Goal: Task Accomplishment & Management: Use online tool/utility

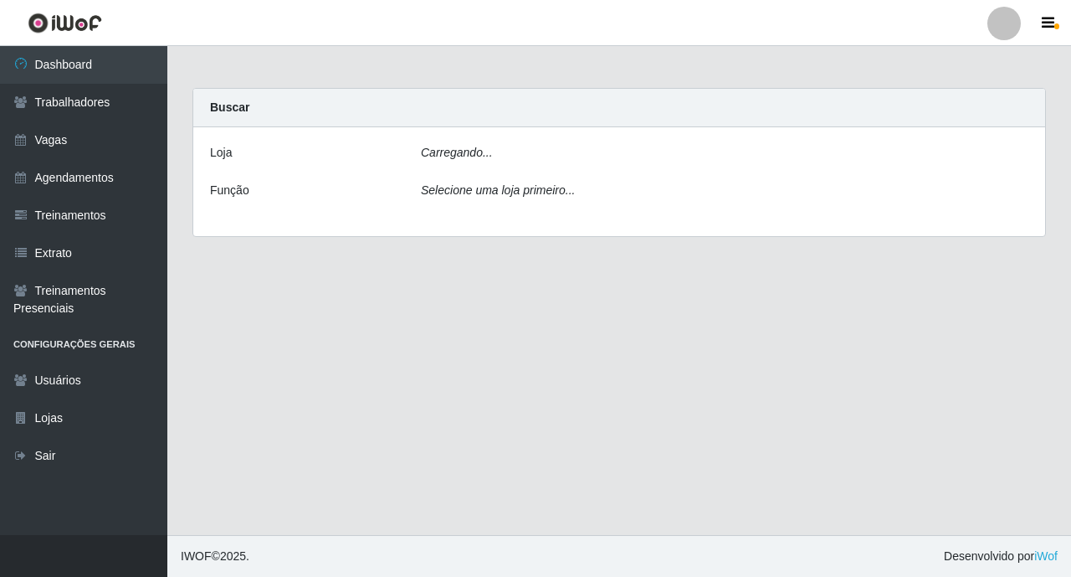
drag, startPoint x: 597, startPoint y: 150, endPoint x: 595, endPoint y: 182, distance: 31.8
click at [596, 149] on div "Carregando..." at bounding box center [724, 156] width 633 height 24
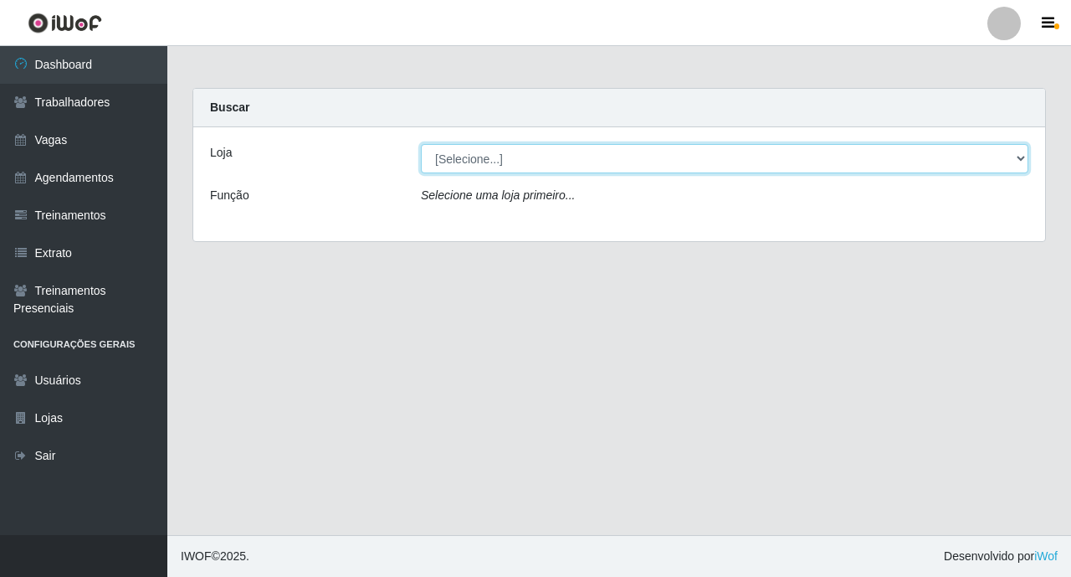
click at [591, 151] on select "[Selecione...] O ROSÁRIO ALIMENTOS" at bounding box center [725, 158] width 608 height 29
select select "349"
click at [421, 144] on select "[Selecione...] O ROSÁRIO ALIMENTOS" at bounding box center [725, 158] width 608 height 29
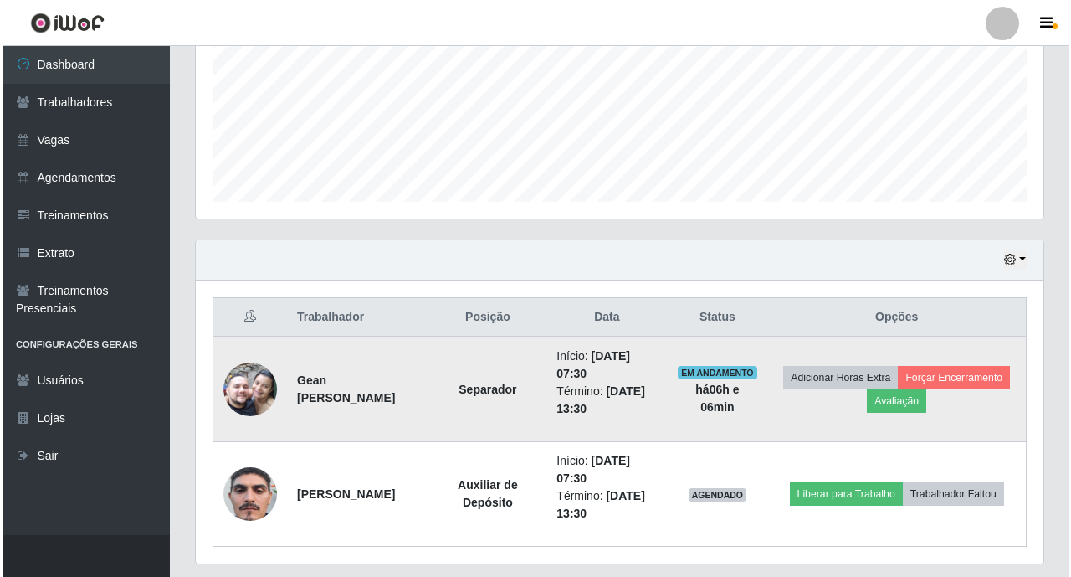
scroll to position [446, 0]
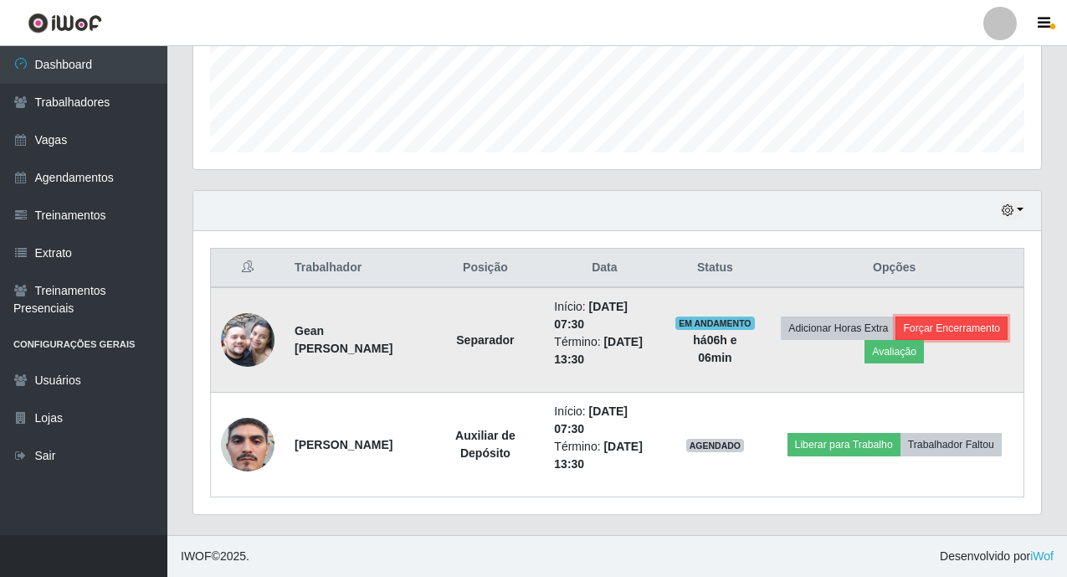
click at [895, 340] on button "Forçar Encerramento" at bounding box center [951, 327] width 112 height 23
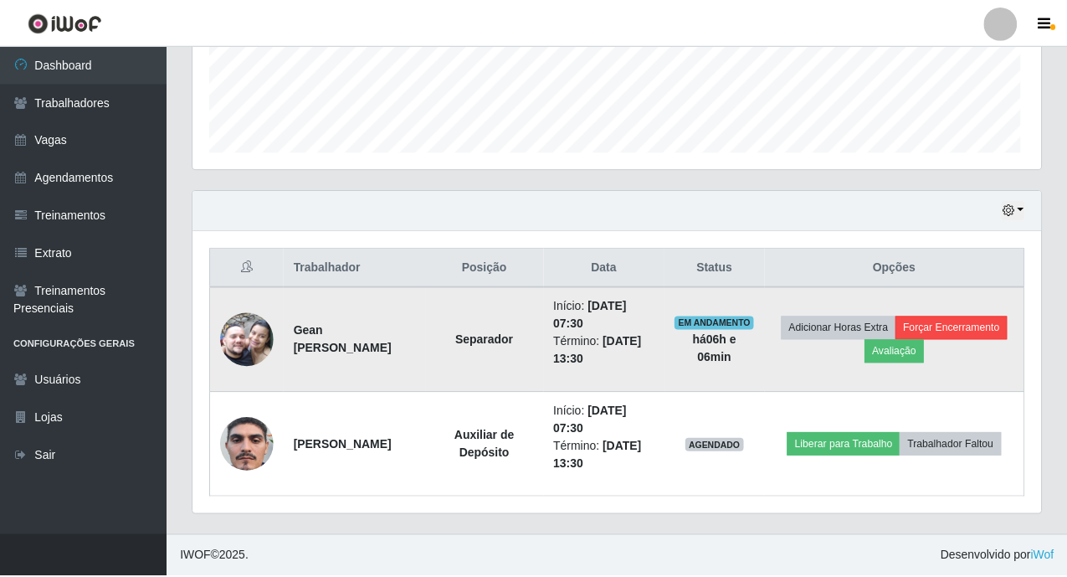
scroll to position [347, 838]
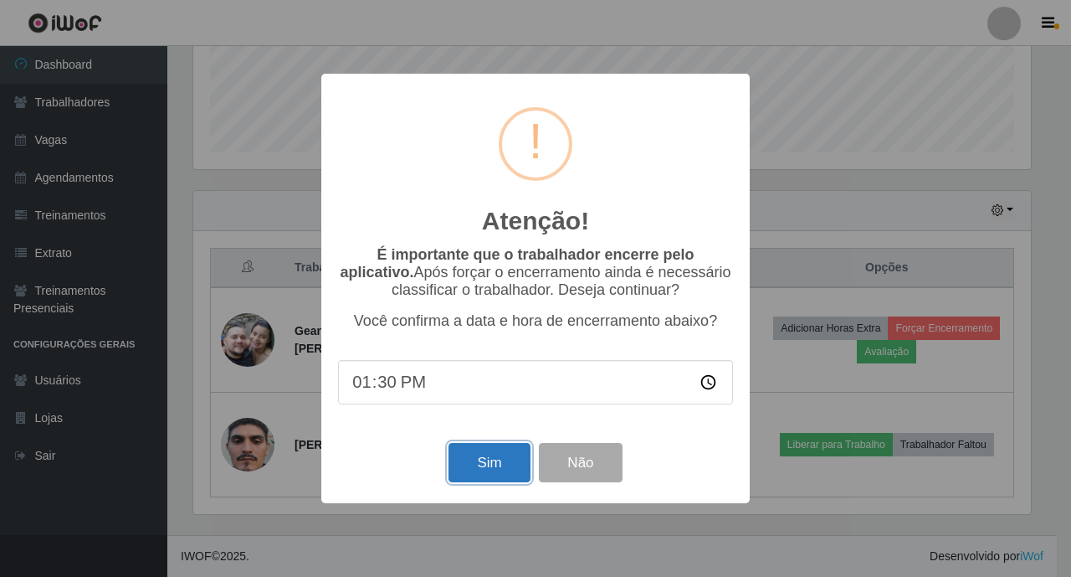
click at [492, 463] on button "Sim" at bounding box center [489, 462] width 81 height 39
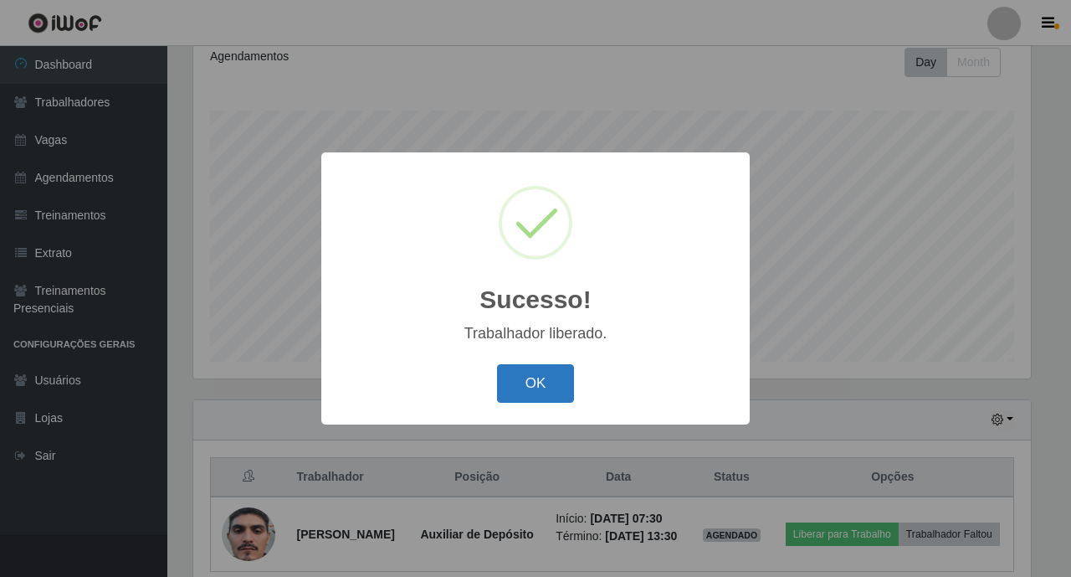
click at [538, 371] on button "OK" at bounding box center [536, 383] width 78 height 39
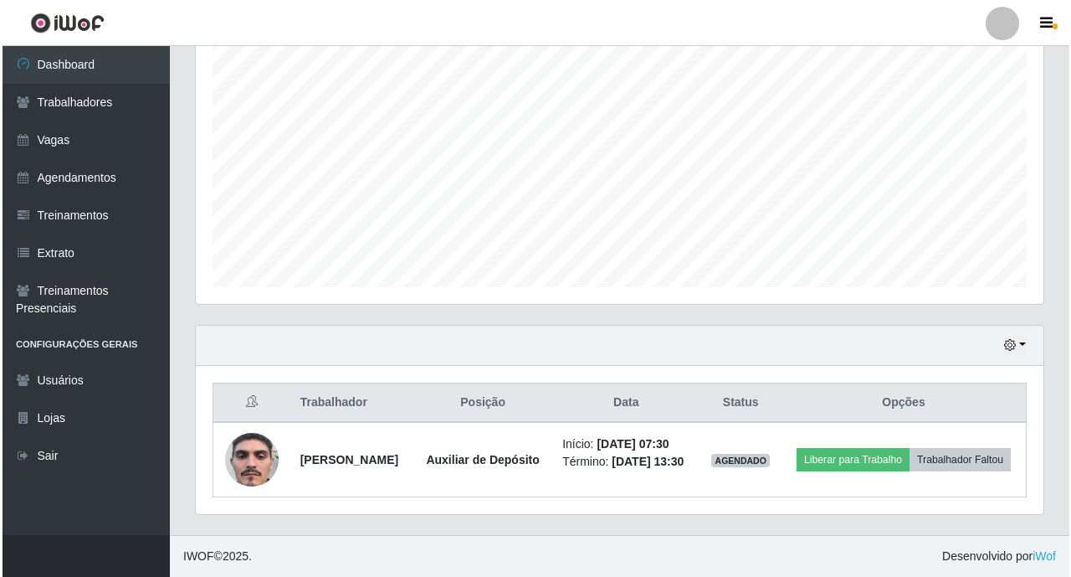
scroll to position [341, 0]
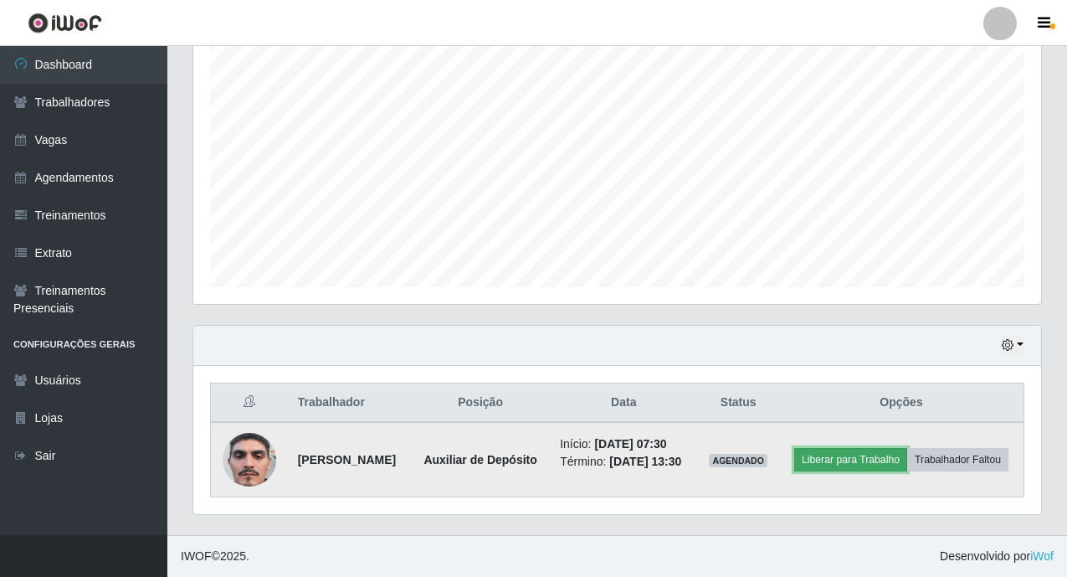
click at [887, 448] on button "Liberar para Trabalho" at bounding box center [850, 459] width 113 height 23
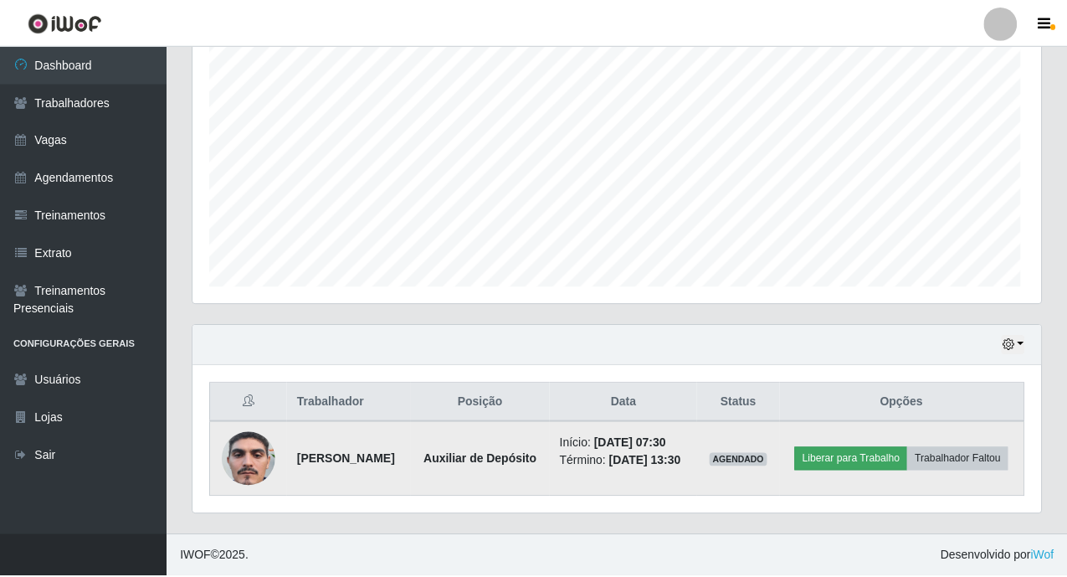
scroll to position [347, 838]
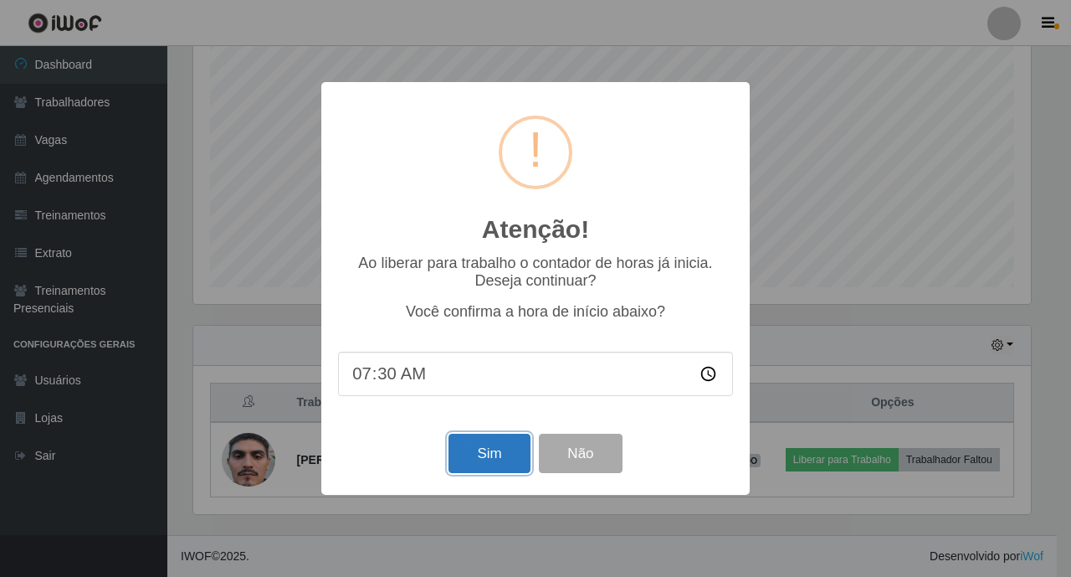
click at [504, 466] on button "Sim" at bounding box center [489, 452] width 81 height 39
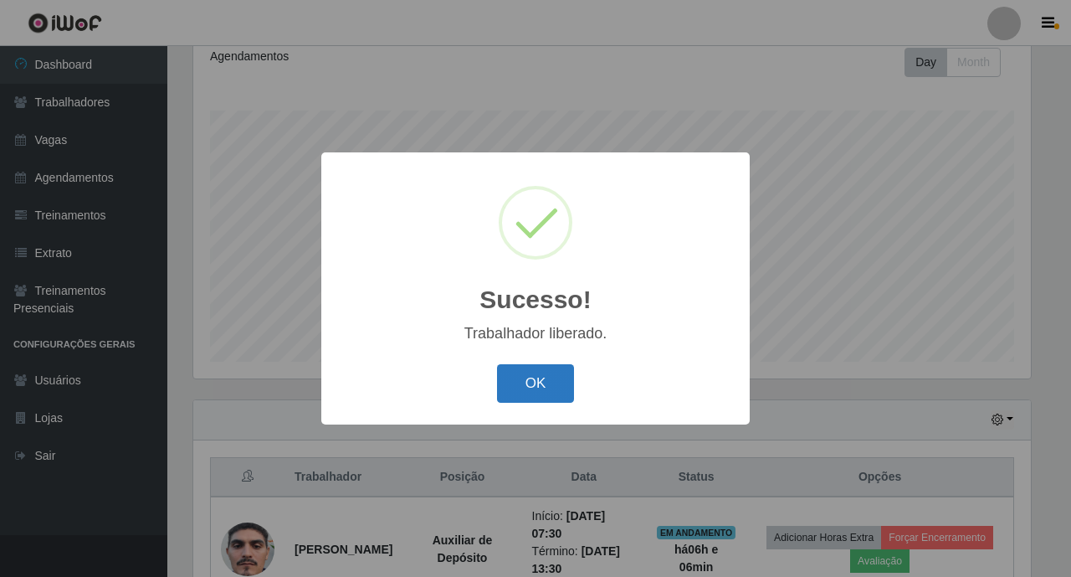
click at [570, 382] on button "OK" at bounding box center [536, 383] width 78 height 39
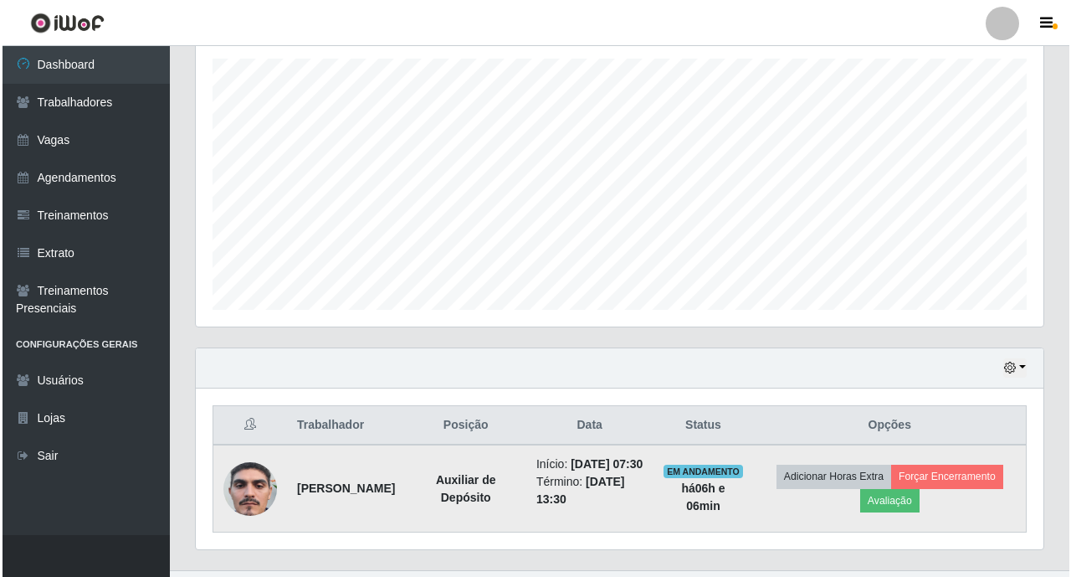
scroll to position [341, 0]
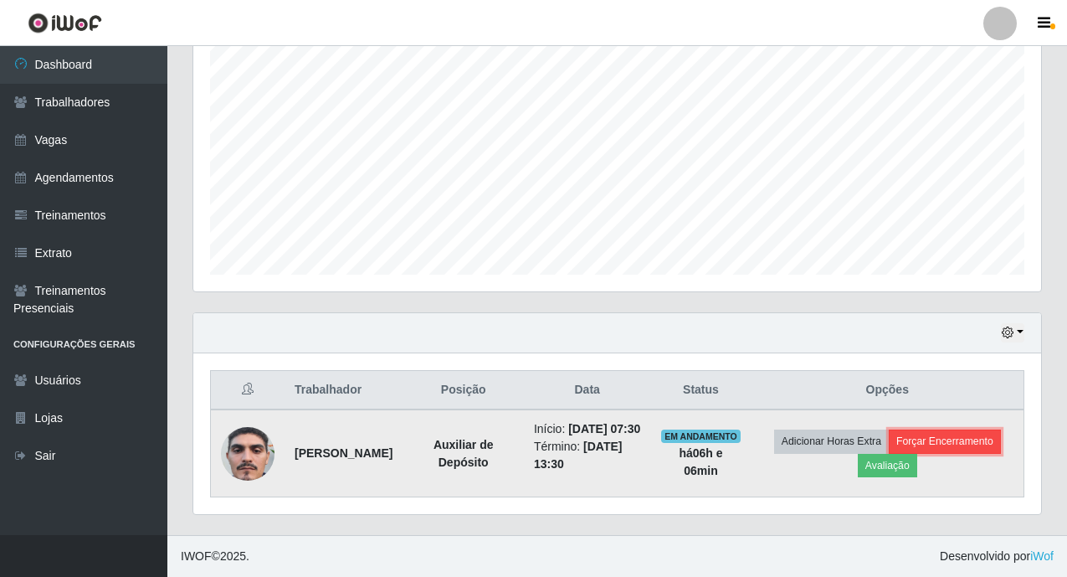
click at [889, 453] on button "Forçar Encerramento" at bounding box center [945, 440] width 112 height 23
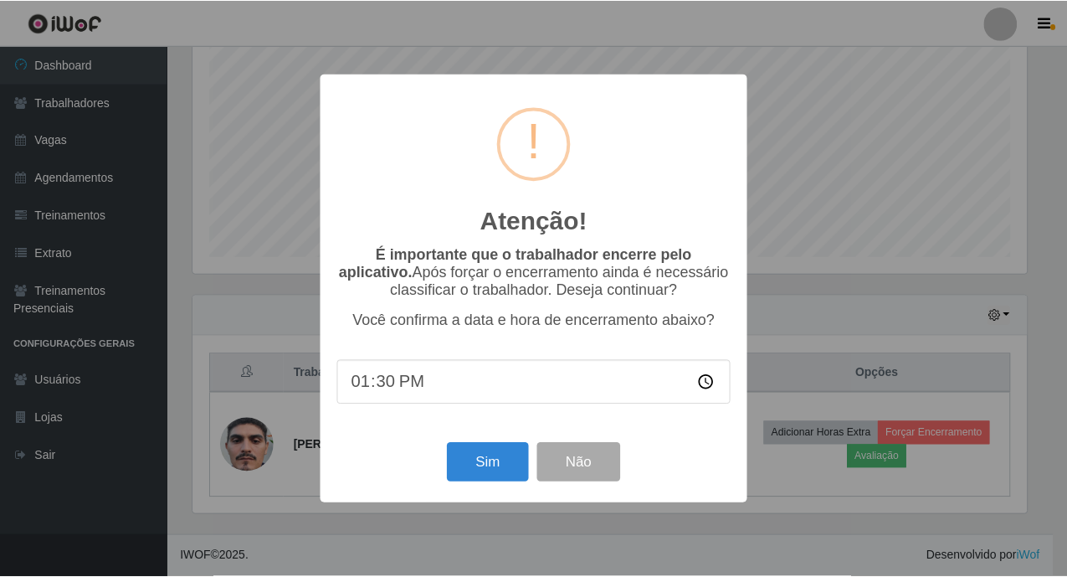
scroll to position [347, 838]
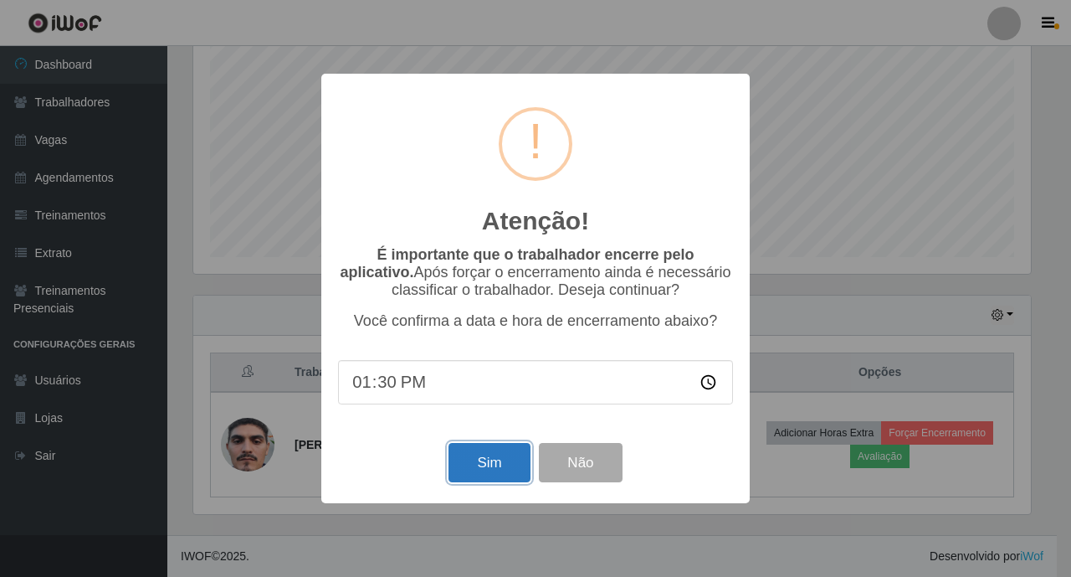
click at [482, 482] on button "Sim" at bounding box center [489, 462] width 81 height 39
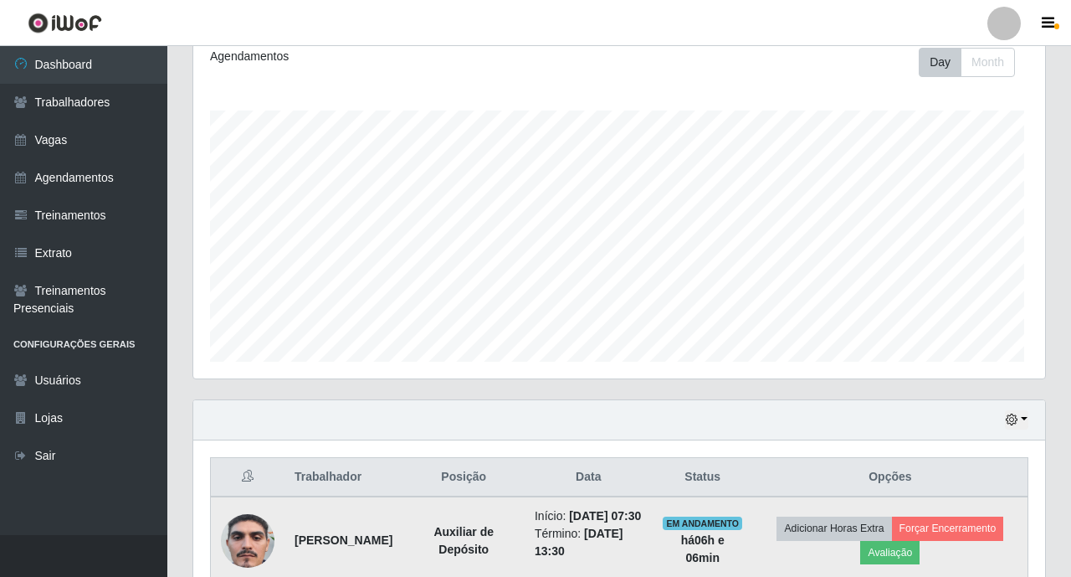
scroll to position [0, 0]
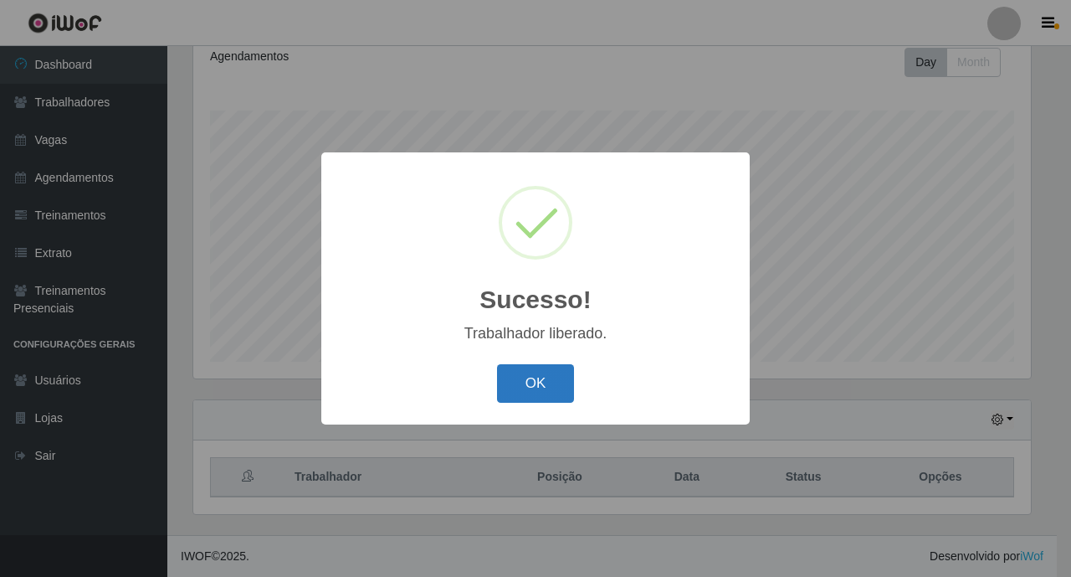
click at [551, 390] on button "OK" at bounding box center [536, 383] width 78 height 39
